Goal: Check status

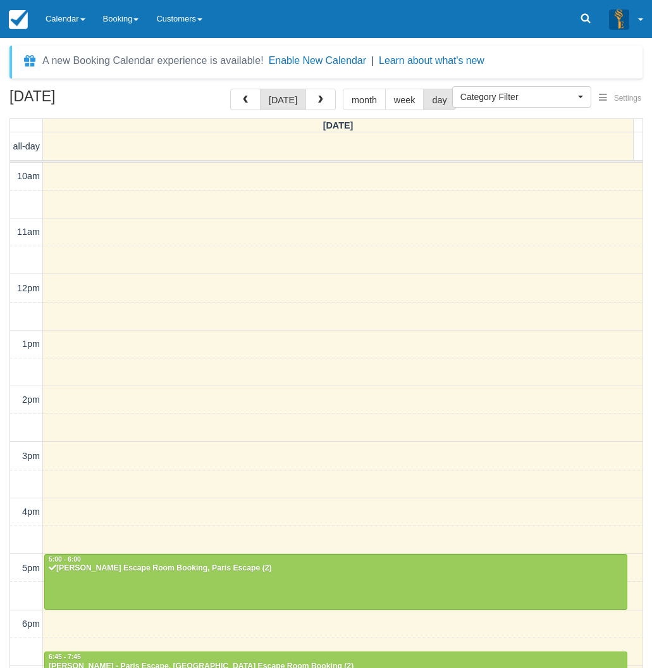
select select
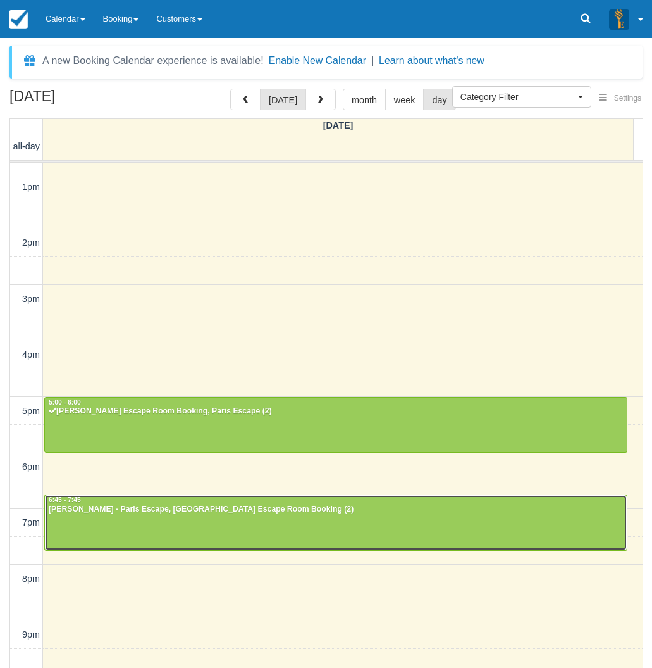
click at [182, 533] on div at bounding box center [336, 522] width 582 height 54
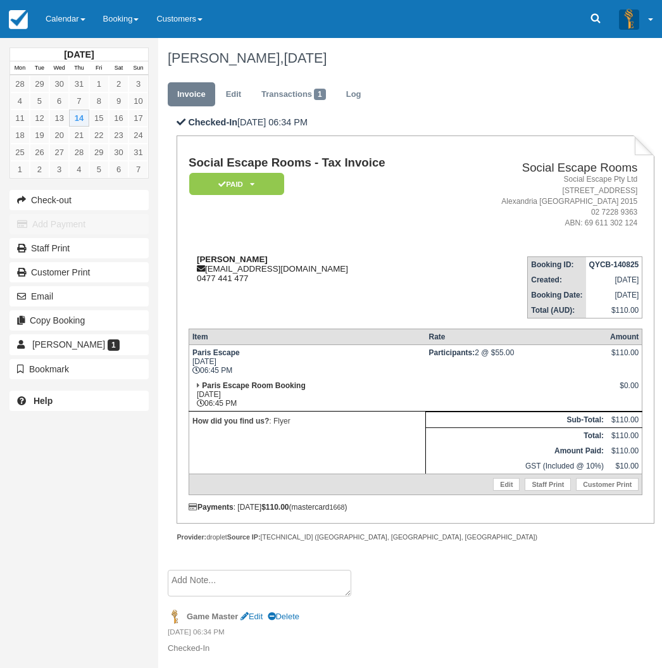
drag, startPoint x: 273, startPoint y: 257, endPoint x: 194, endPoint y: 259, distance: 79.1
click at [194, 259] on div "Joshua McDonald jmac48267@gmail.com 0477 441 477" at bounding box center [319, 268] width 260 height 28
copy strong "Joshua McDonald"
click at [78, 26] on link "Calendar" at bounding box center [66, 19] width 58 height 38
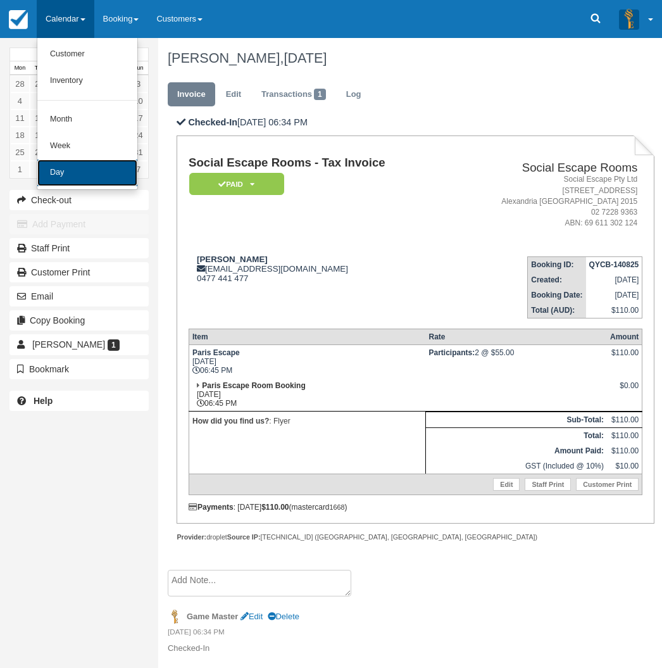
click at [78, 181] on link "Day" at bounding box center [87, 172] width 100 height 27
